Goal: Entertainment & Leisure: Consume media (video, audio)

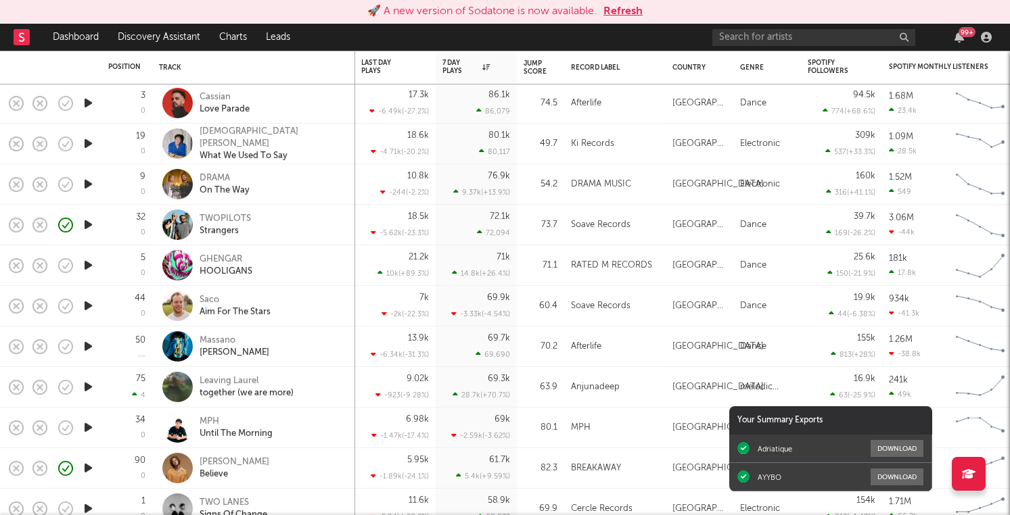
click at [87, 264] on icon "button" at bounding box center [88, 265] width 14 height 17
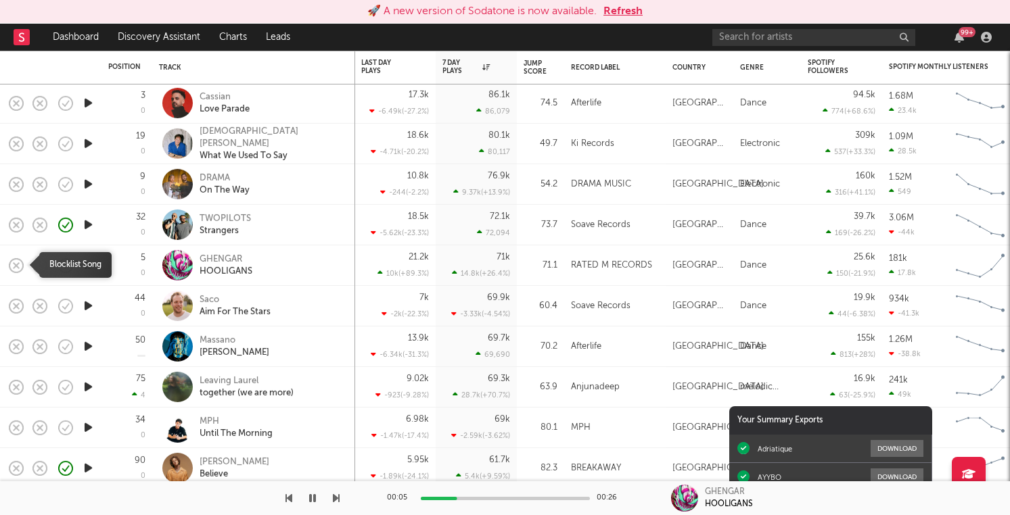
click at [16, 264] on rect "button" at bounding box center [16, 264] width 5 height 5
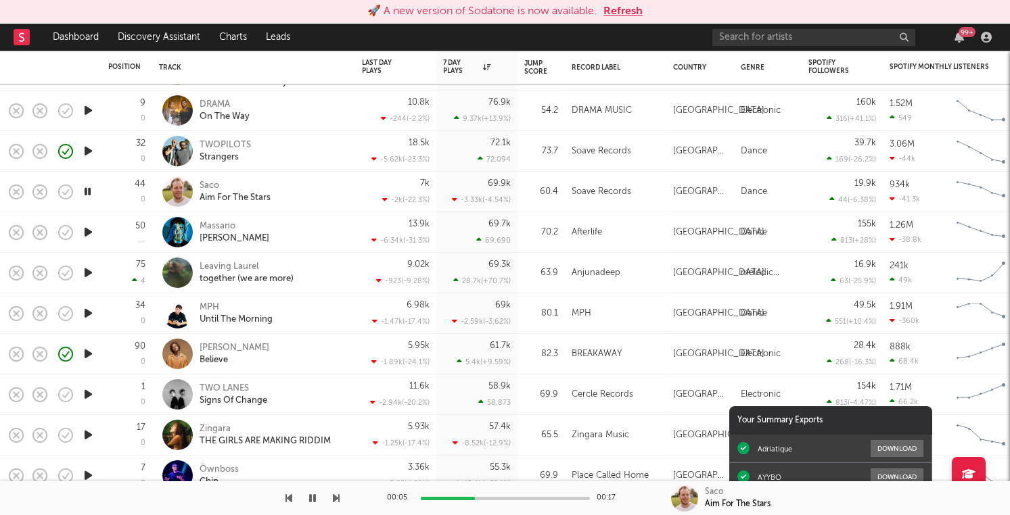
click at [628, 20] on div "🚀 A new version of Sodatone is now available. Refresh" at bounding box center [505, 12] width 1010 height 24
click at [625, 15] on button "Refresh" at bounding box center [622, 11] width 39 height 16
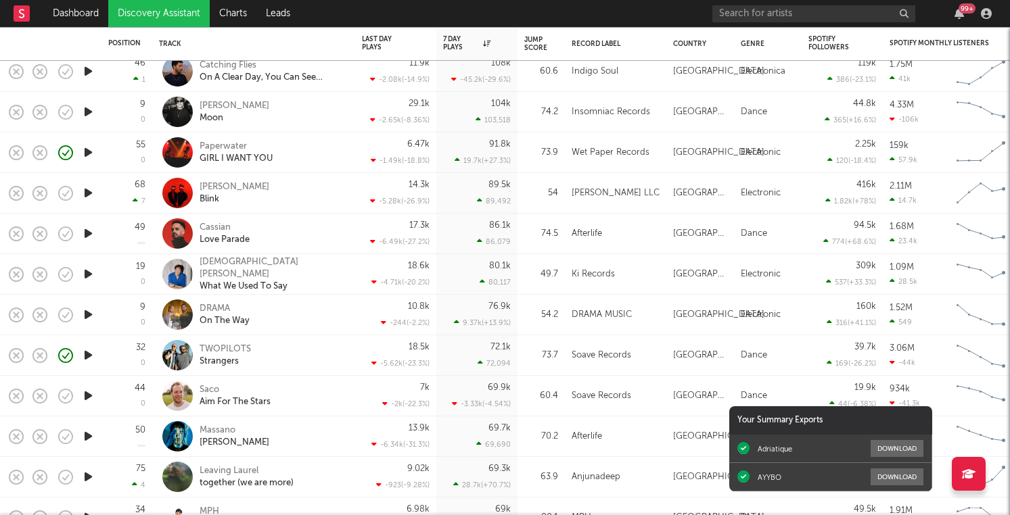
click at [88, 239] on icon "button" at bounding box center [88, 233] width 14 height 17
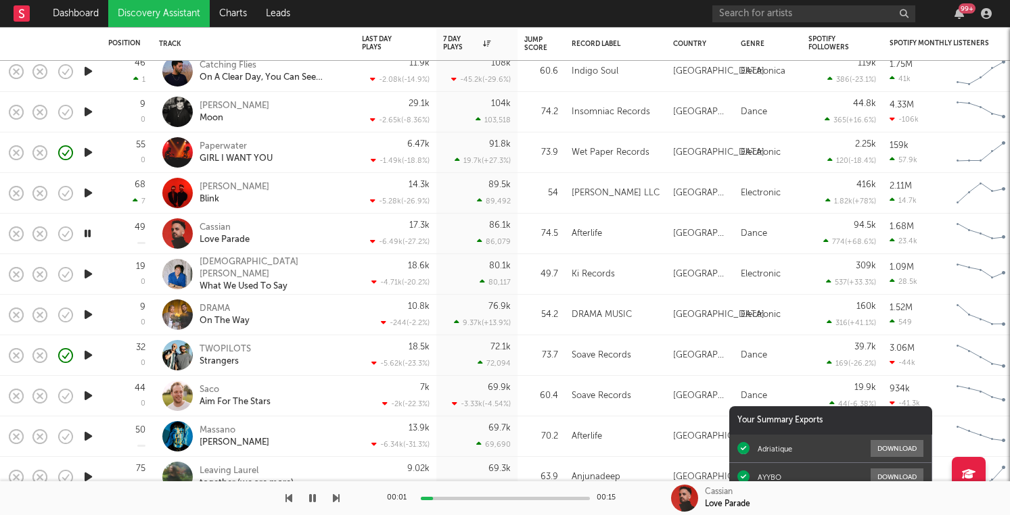
click at [91, 277] on icon "button" at bounding box center [88, 274] width 14 height 17
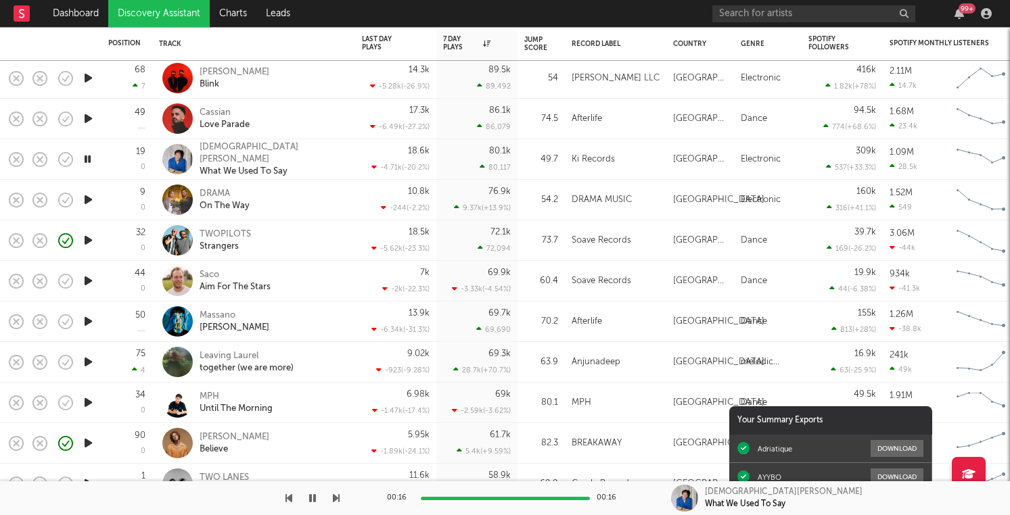
click at [87, 202] on icon "button" at bounding box center [88, 199] width 14 height 17
click at [88, 284] on icon "button" at bounding box center [88, 281] width 14 height 17
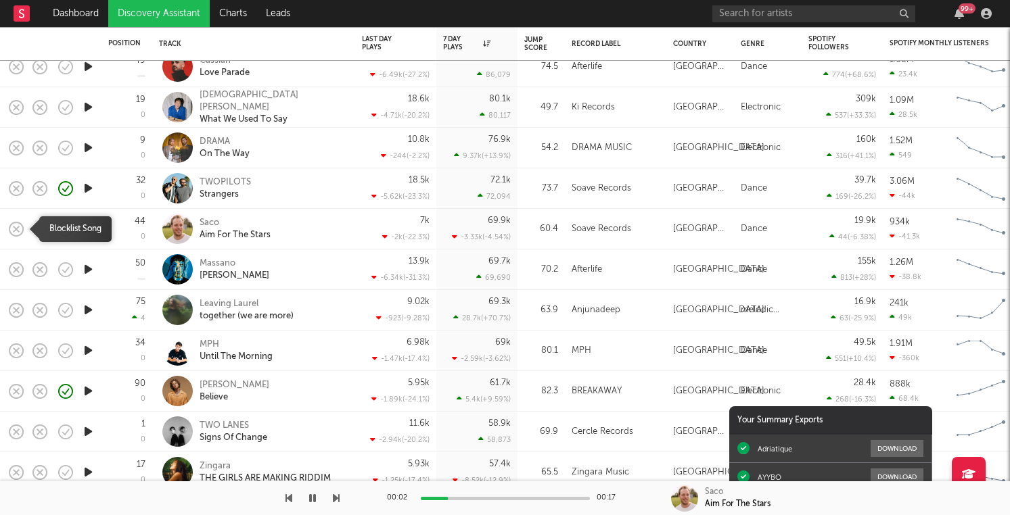
click at [13, 227] on icon "button" at bounding box center [16, 229] width 19 height 19
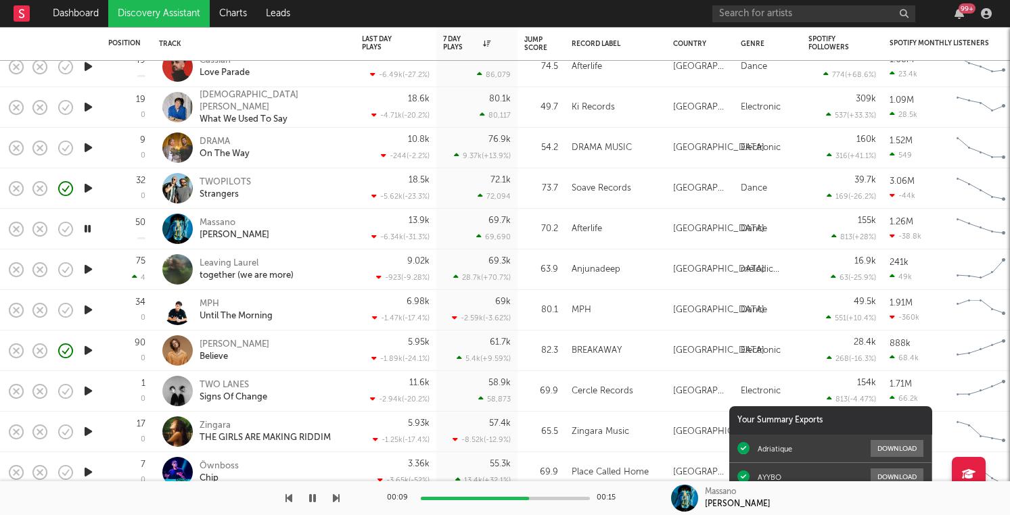
click at [84, 273] on icon "button" at bounding box center [88, 269] width 14 height 17
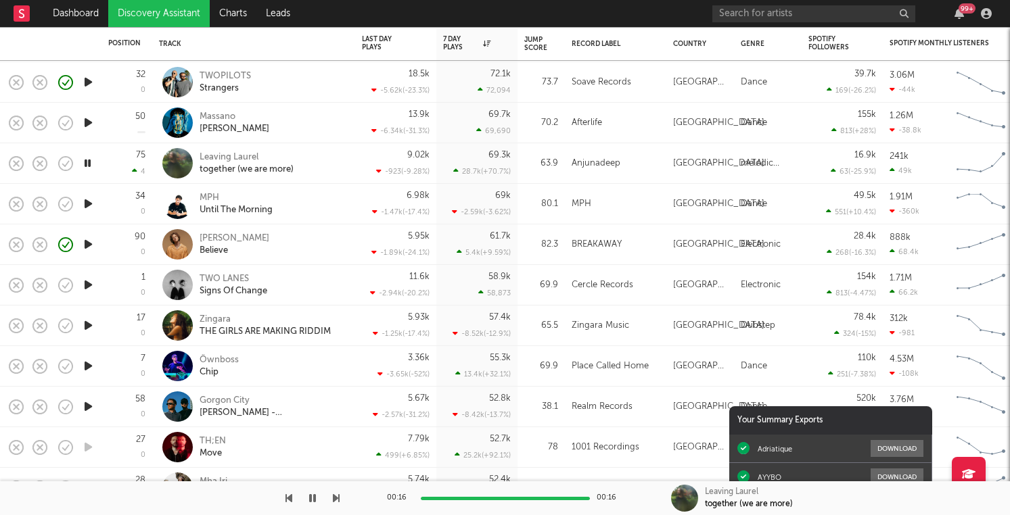
click at [86, 206] on icon "button" at bounding box center [88, 203] width 14 height 17
click at [86, 283] on icon "button" at bounding box center [88, 285] width 14 height 17
click at [91, 324] on icon "button" at bounding box center [88, 325] width 14 height 17
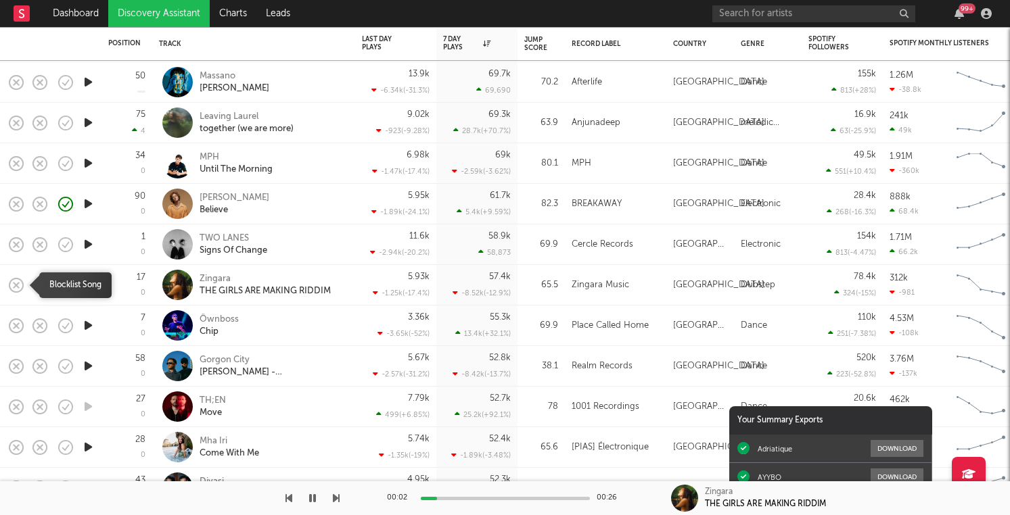
click at [12, 281] on icon "button" at bounding box center [16, 285] width 19 height 19
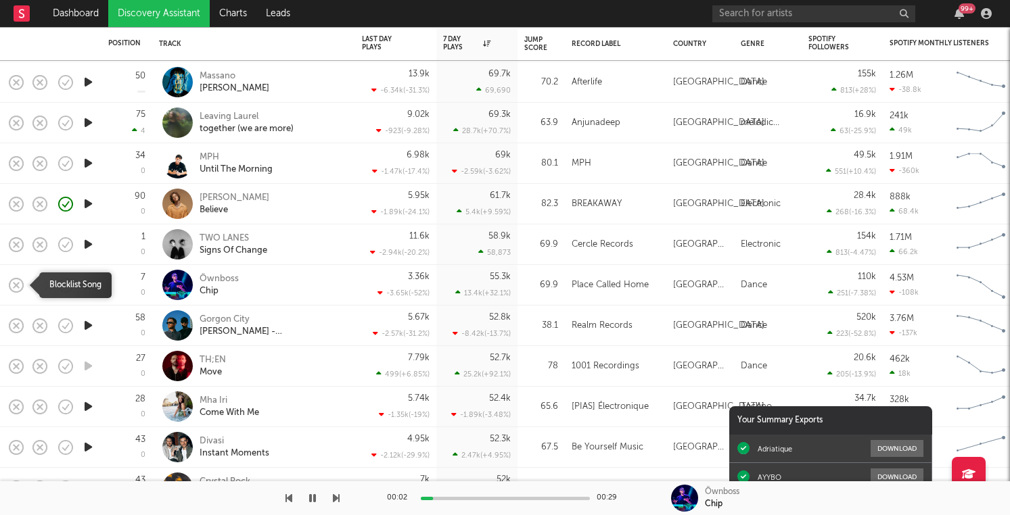
click at [18, 283] on rect "button" at bounding box center [16, 284] width 5 height 5
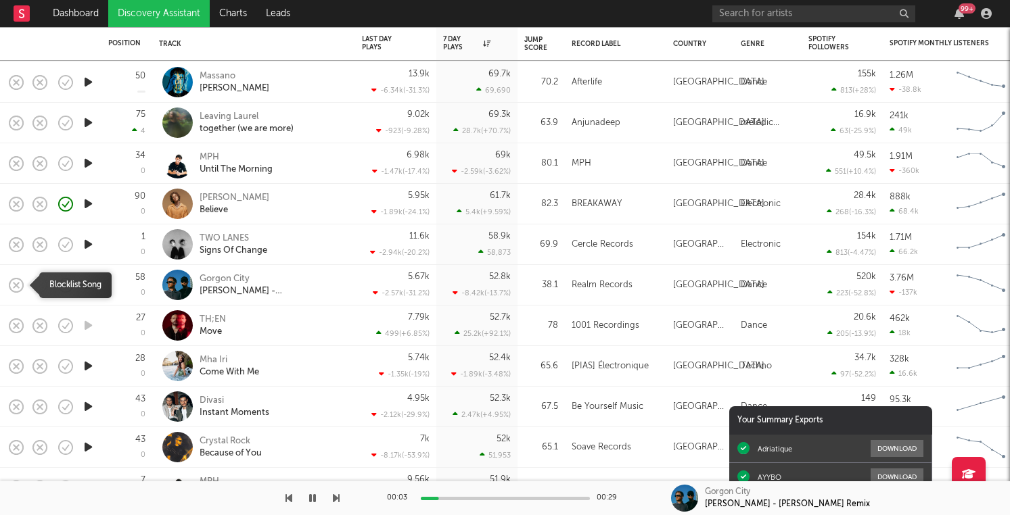
click at [13, 285] on icon "button" at bounding box center [16, 285] width 19 height 19
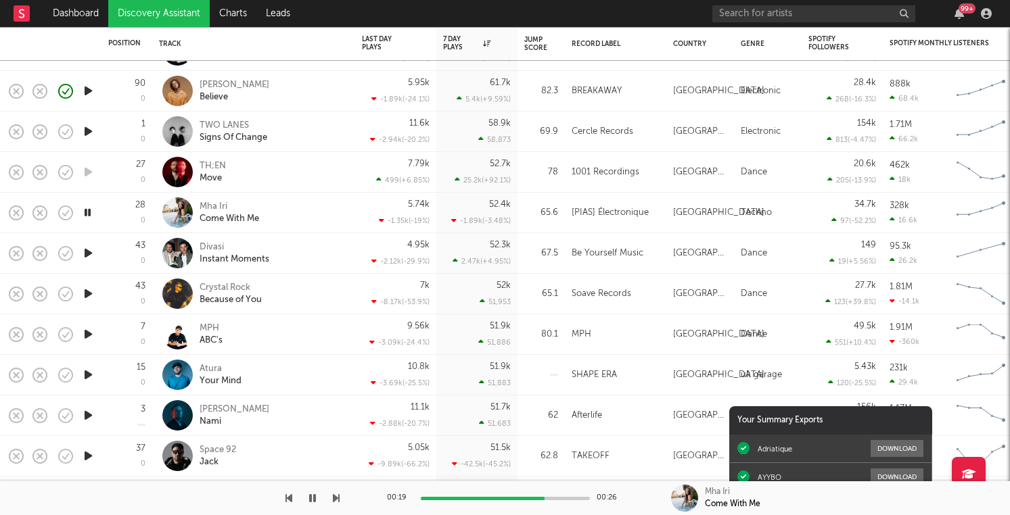
click at [565, 504] on div "00:19 00:26" at bounding box center [505, 498] width 237 height 34
click at [565, 499] on div at bounding box center [505, 498] width 169 height 3
click at [580, 500] on div "00:23 00:26" at bounding box center [505, 498] width 237 height 34
click at [17, 213] on rect "button" at bounding box center [16, 212] width 5 height 5
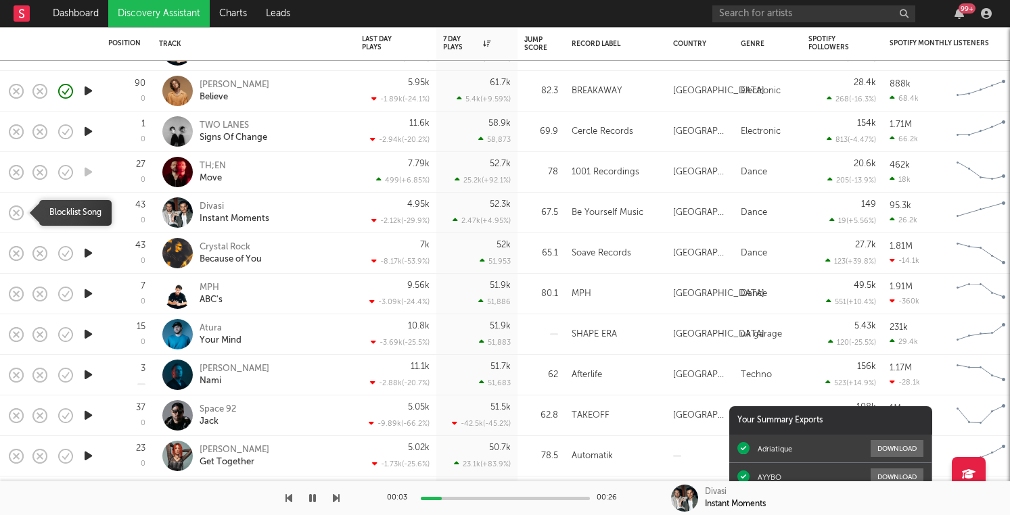
click at [17, 213] on rect "button" at bounding box center [16, 212] width 5 height 5
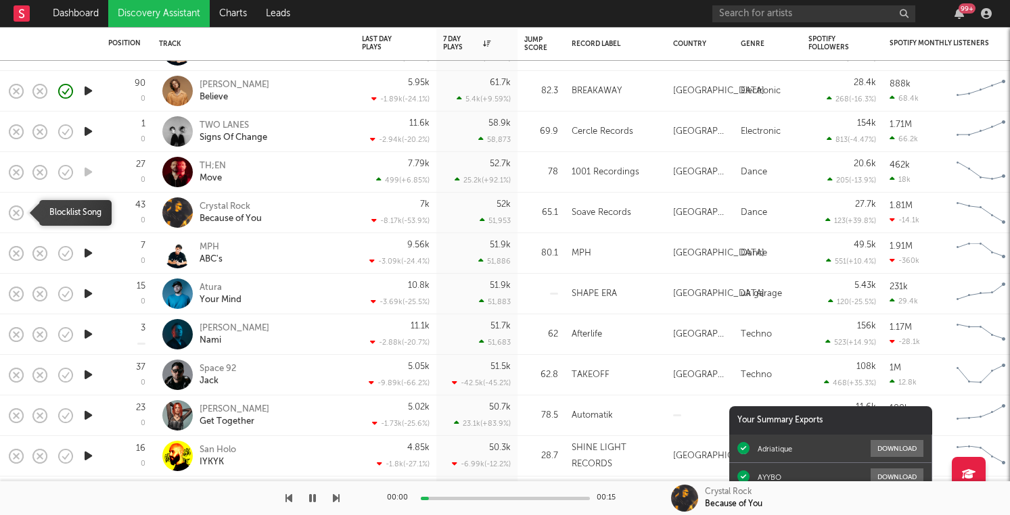
click at [17, 213] on rect "button" at bounding box center [16, 212] width 5 height 5
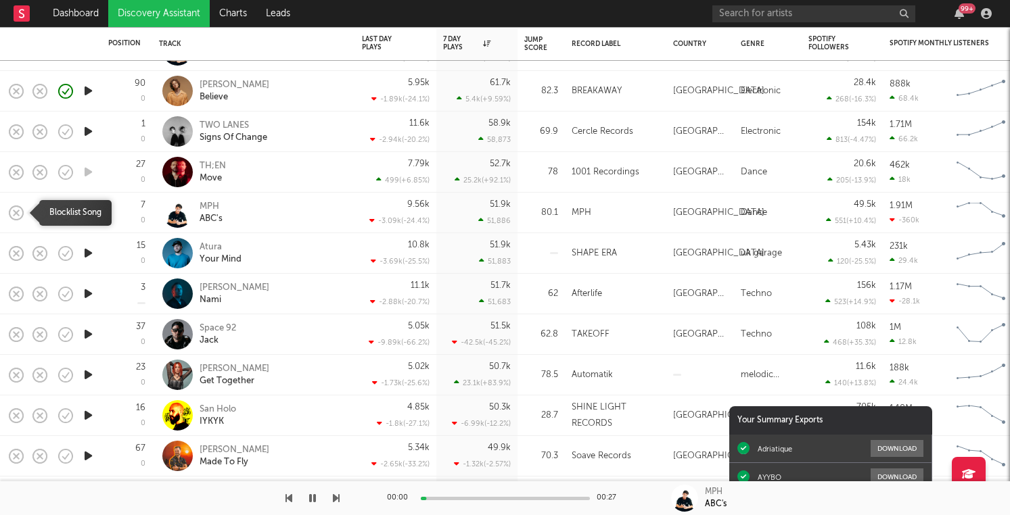
click at [17, 213] on rect "button" at bounding box center [16, 212] width 5 height 5
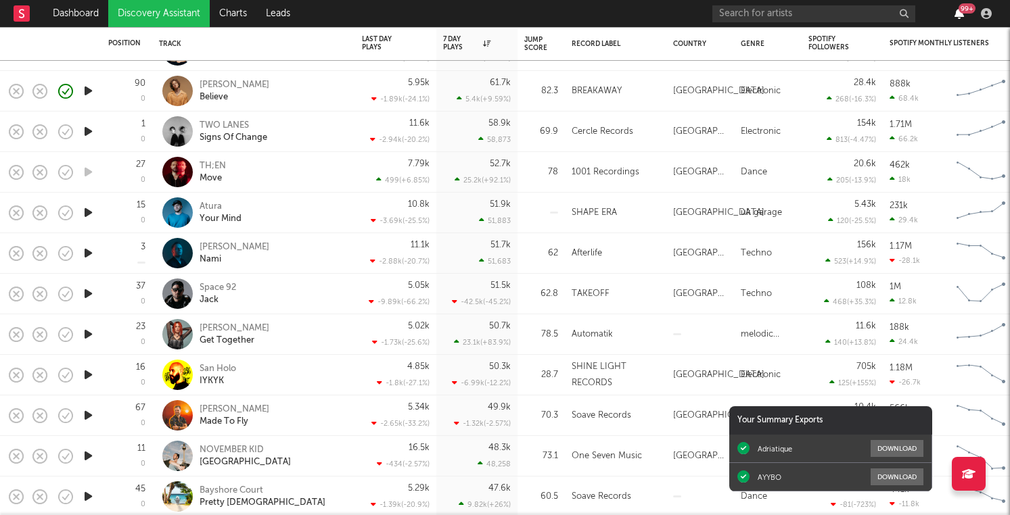
click at [958, 11] on icon "button" at bounding box center [958, 13] width 9 height 11
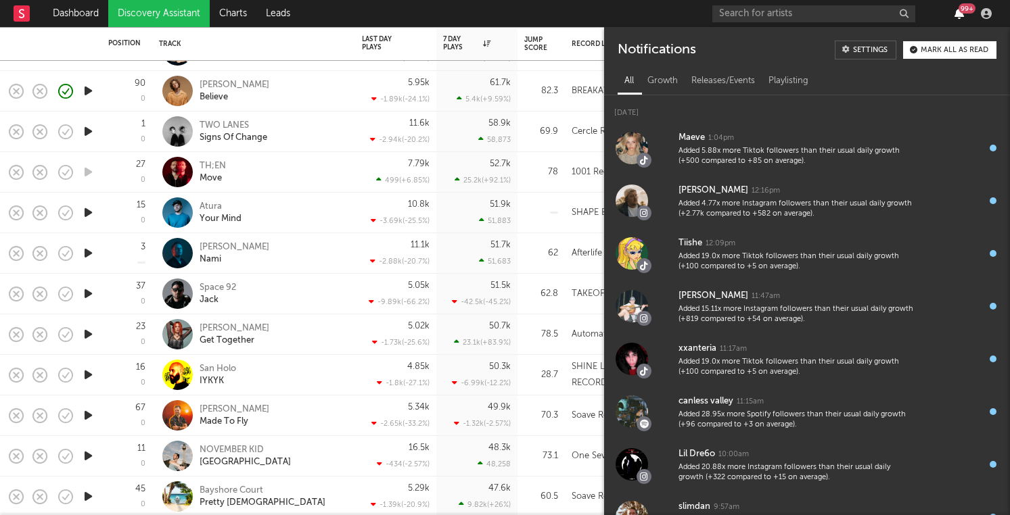
click at [958, 11] on icon "button" at bounding box center [958, 13] width 9 height 11
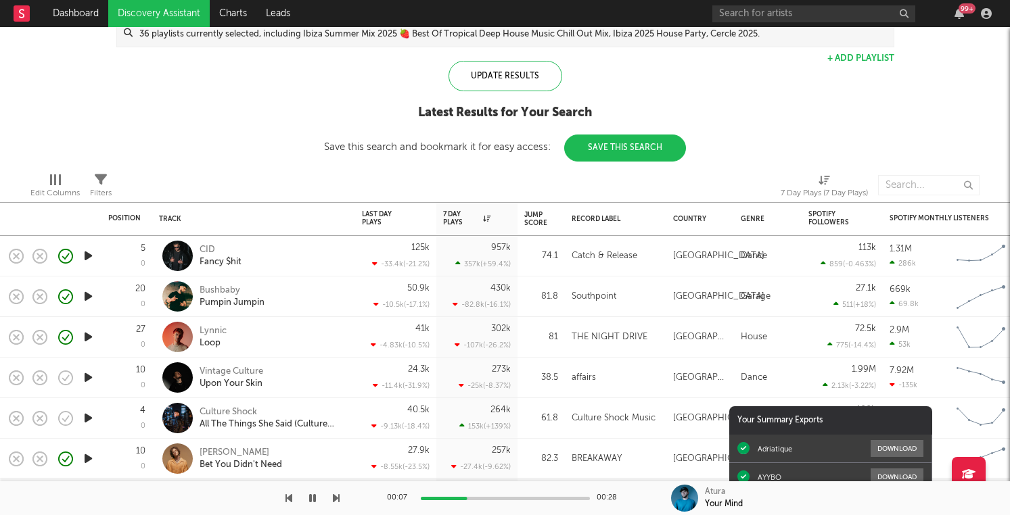
click at [89, 379] on icon "button" at bounding box center [88, 377] width 14 height 17
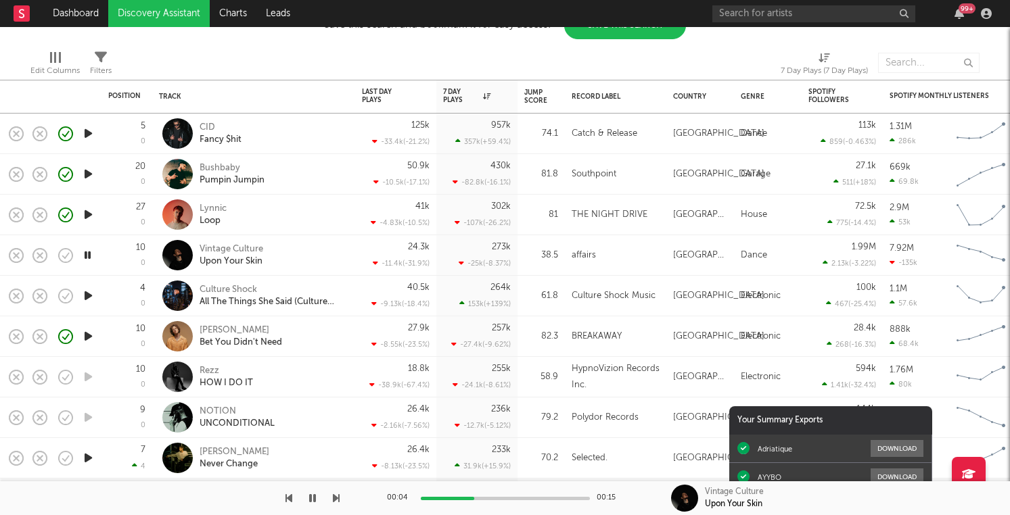
drag, startPoint x: 84, startPoint y: 296, endPoint x: 133, endPoint y: 278, distance: 52.0
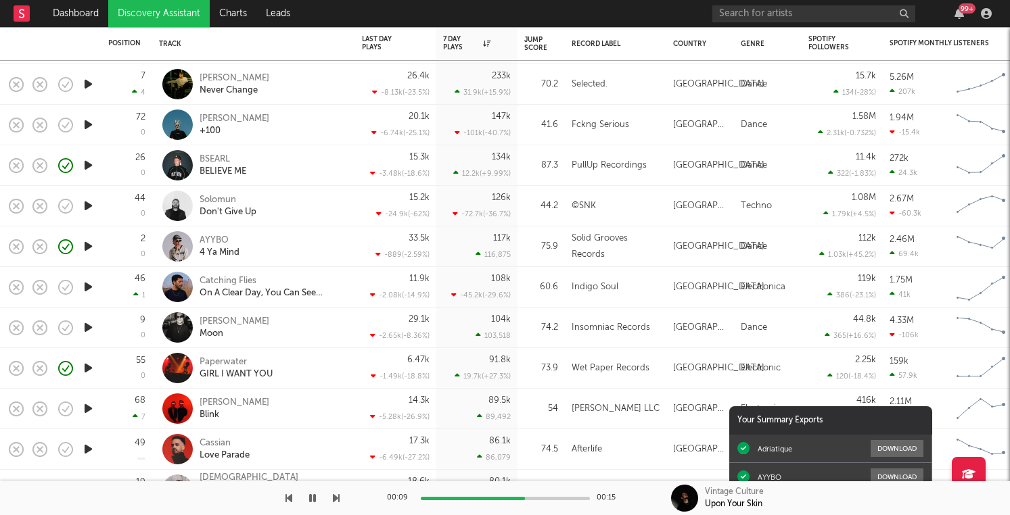
click at [92, 287] on icon "button" at bounding box center [88, 287] width 14 height 17
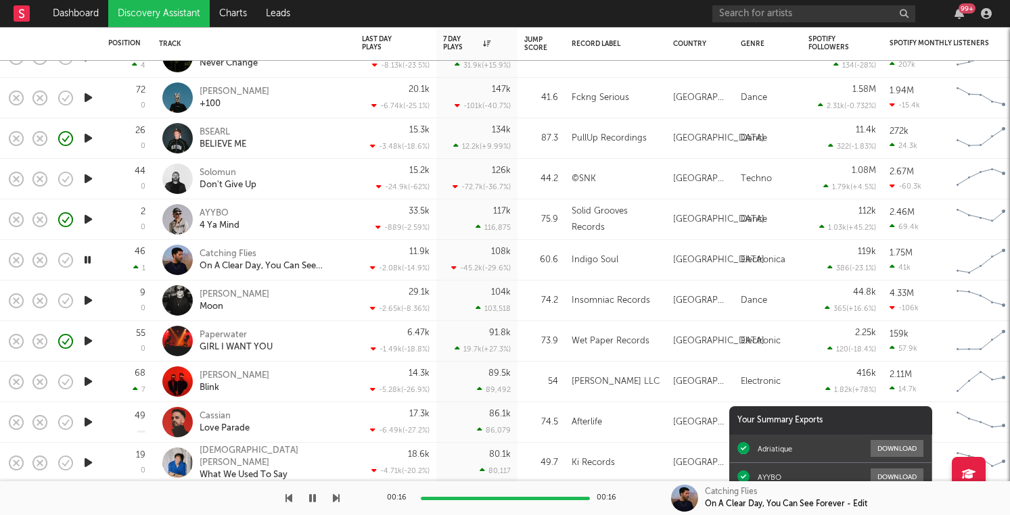
click at [91, 298] on icon "button" at bounding box center [88, 300] width 14 height 17
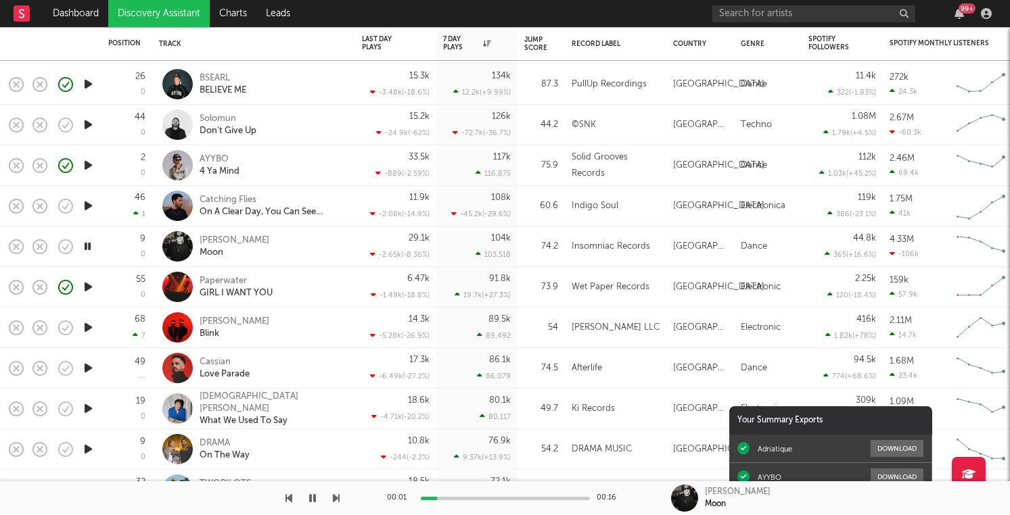
click at [89, 328] on icon "button" at bounding box center [88, 327] width 14 height 17
